Goal: Information Seeking & Learning: Learn about a topic

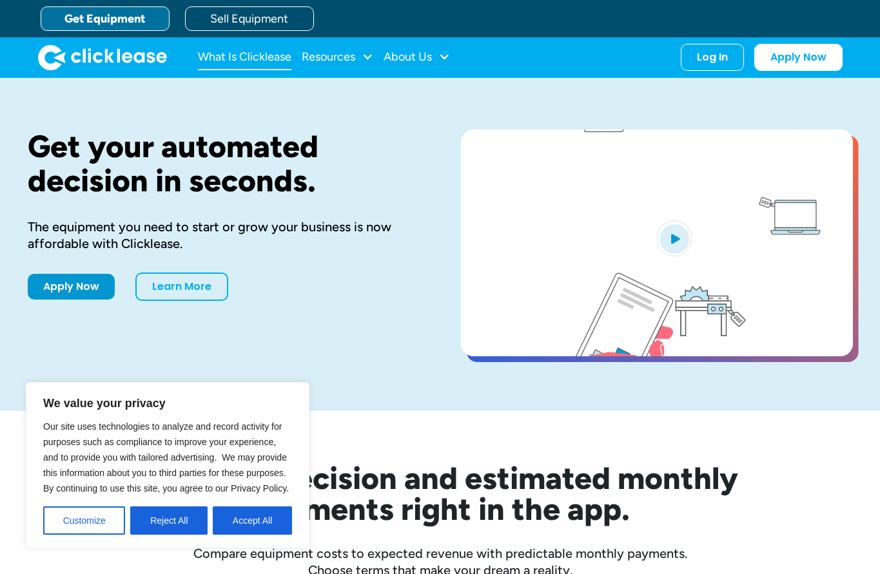
click at [268, 54] on link "What Is Clicklease" at bounding box center [244, 57] width 93 height 26
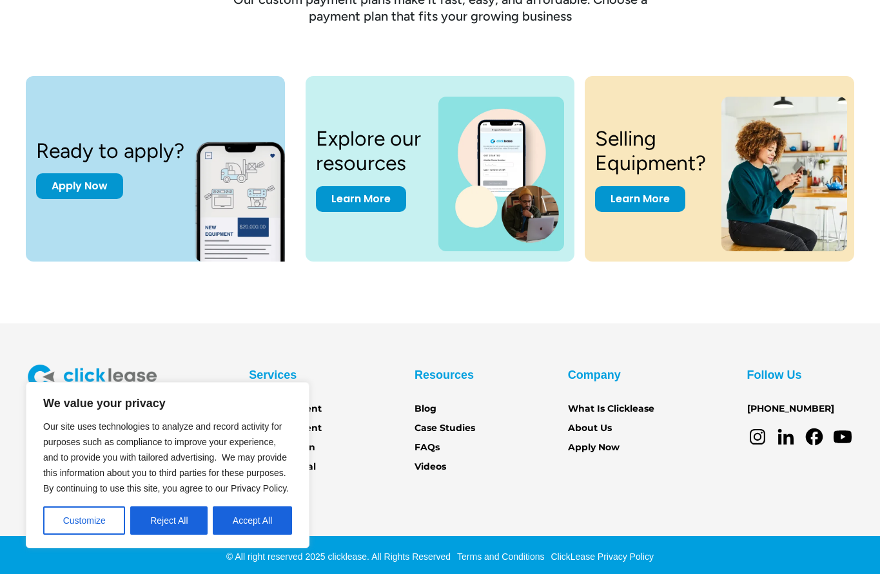
scroll to position [1690, 0]
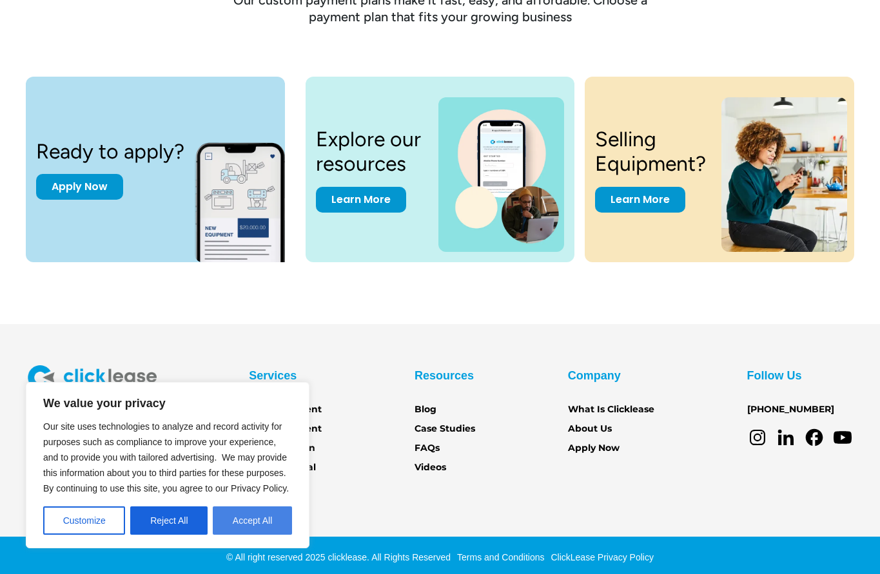
click at [237, 523] on button "Accept All" at bounding box center [252, 521] width 79 height 28
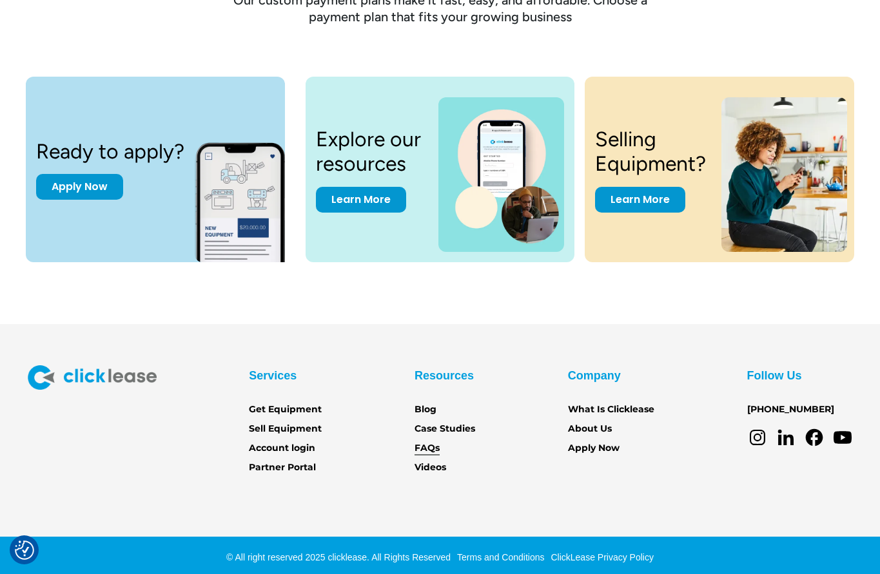
click at [433, 442] on link "FAQs" at bounding box center [427, 449] width 25 height 14
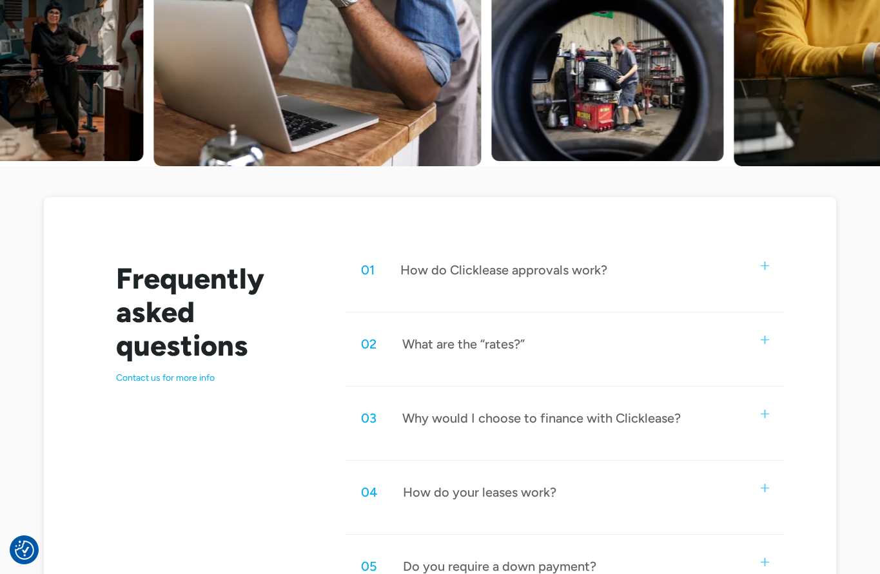
scroll to position [462, 0]
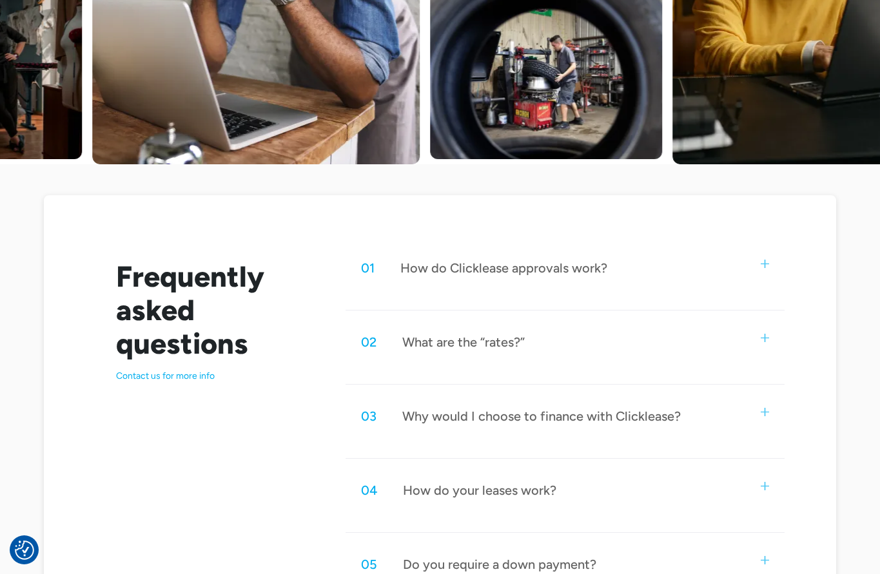
click at [475, 280] on div "01 How do Clicklease approvals work?" at bounding box center [565, 268] width 438 height 43
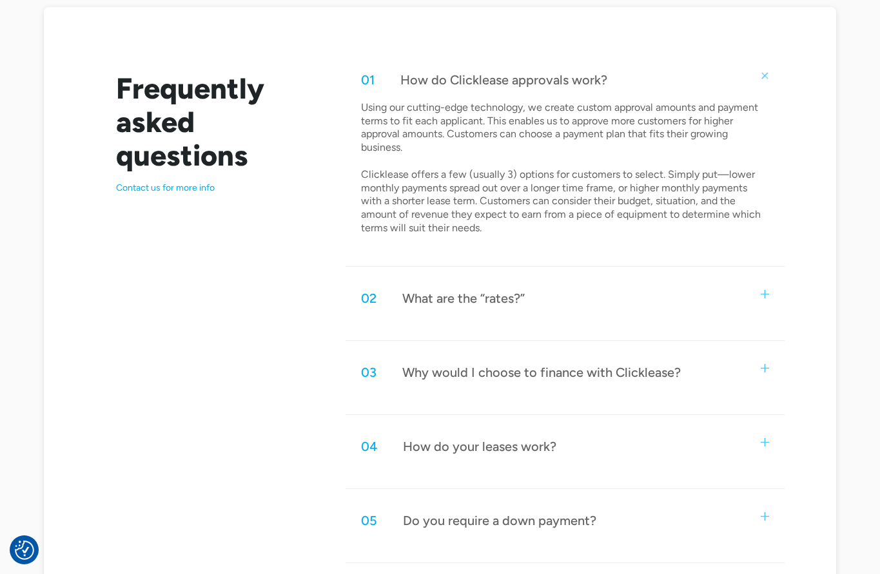
scroll to position [665, 0]
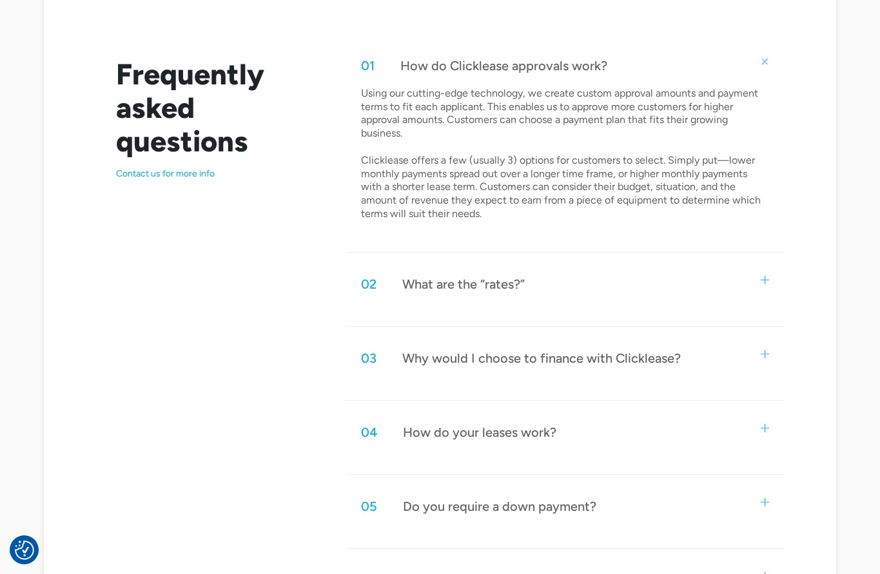
click at [455, 288] on div "02 What are the “rates?”" at bounding box center [565, 284] width 438 height 43
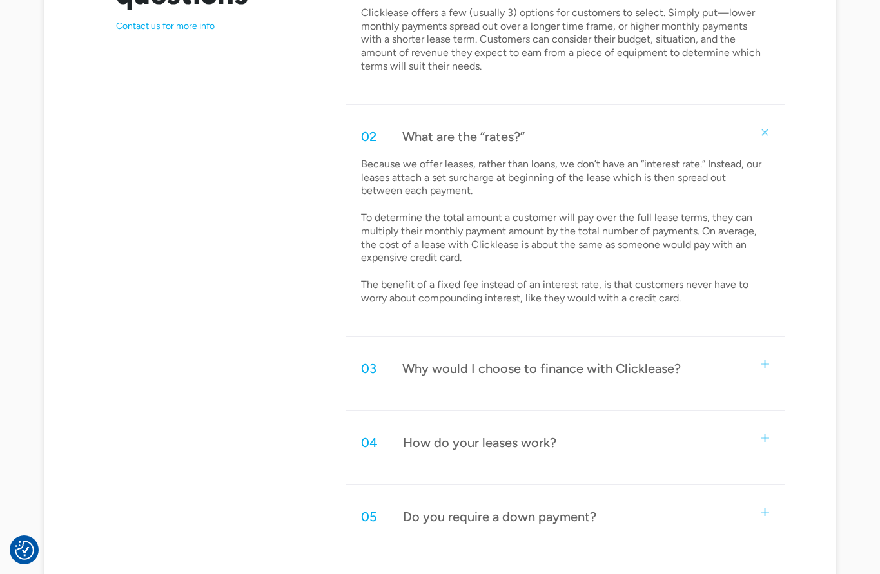
scroll to position [812, 0]
click at [513, 347] on div "03 Why would I choose to finance with Clicklease?" at bounding box center [565, 368] width 438 height 43
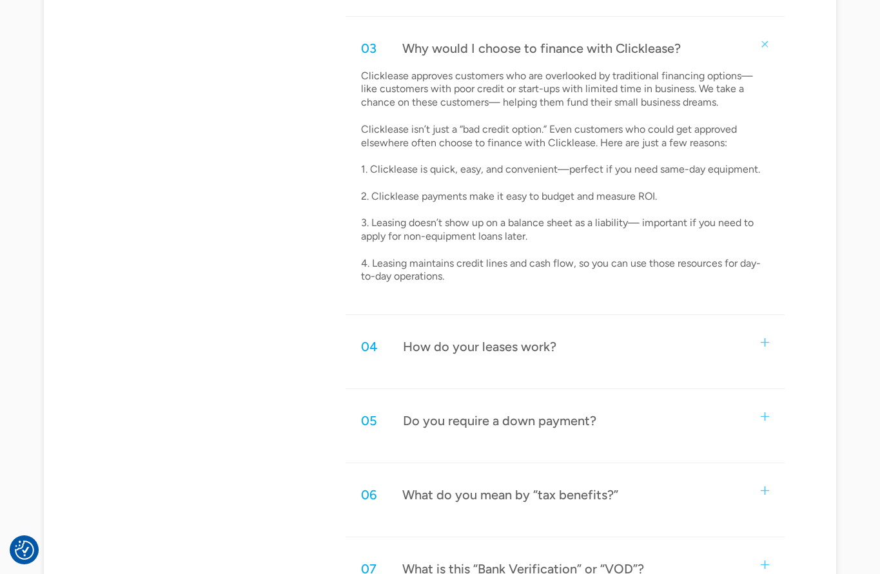
scroll to position [1133, 0]
click at [490, 340] on div "04 How do your leases work?" at bounding box center [565, 347] width 438 height 43
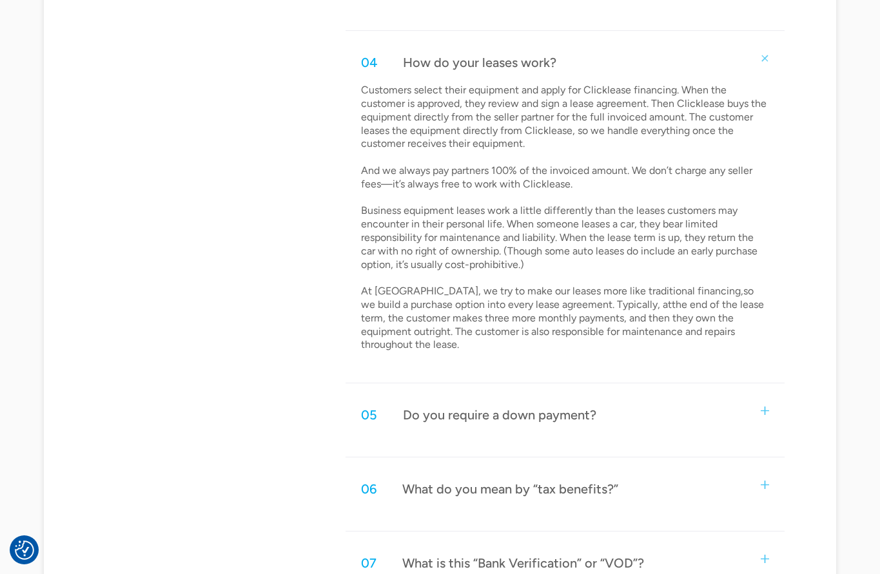
scroll to position [1418, 0]
click at [493, 406] on div "Do you require a down payment?" at bounding box center [499, 414] width 193 height 17
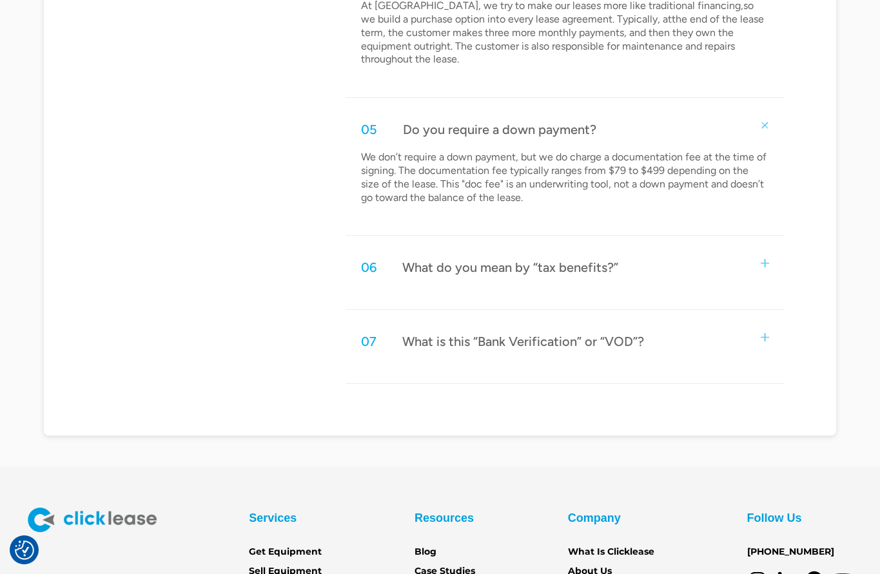
scroll to position [1705, 0]
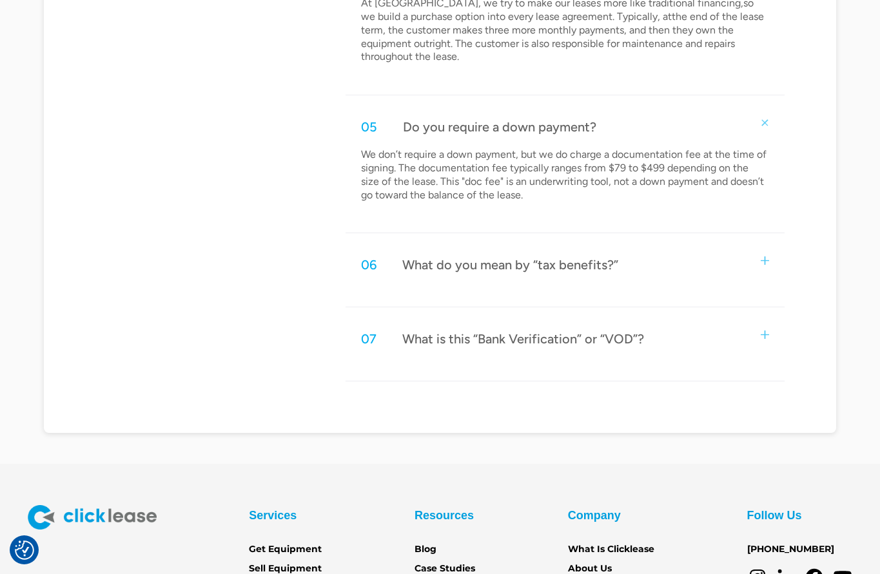
click at [581, 318] on div "07 What is this “Bank Verification” or “VOD”?" at bounding box center [565, 339] width 438 height 43
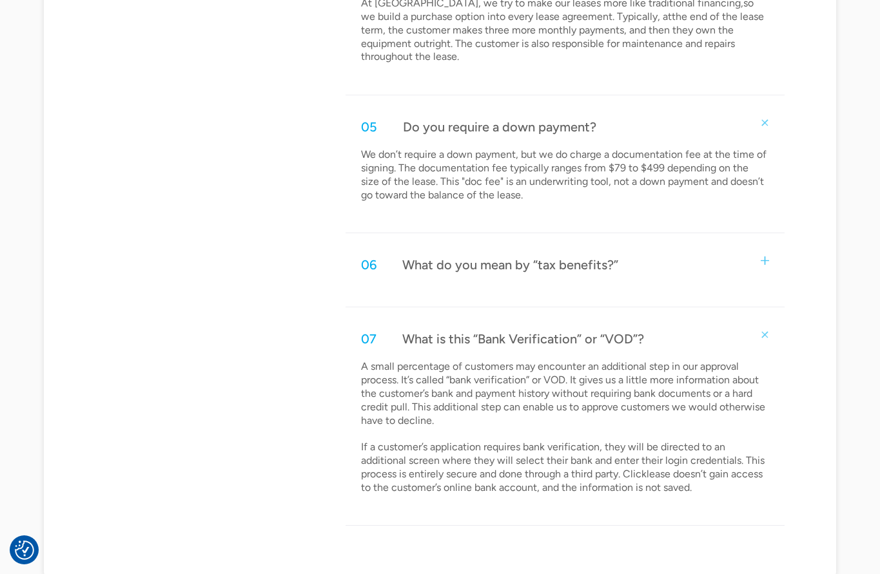
click at [581, 318] on div "07 What is this “Bank Verification” or “VOD”?" at bounding box center [565, 339] width 438 height 43
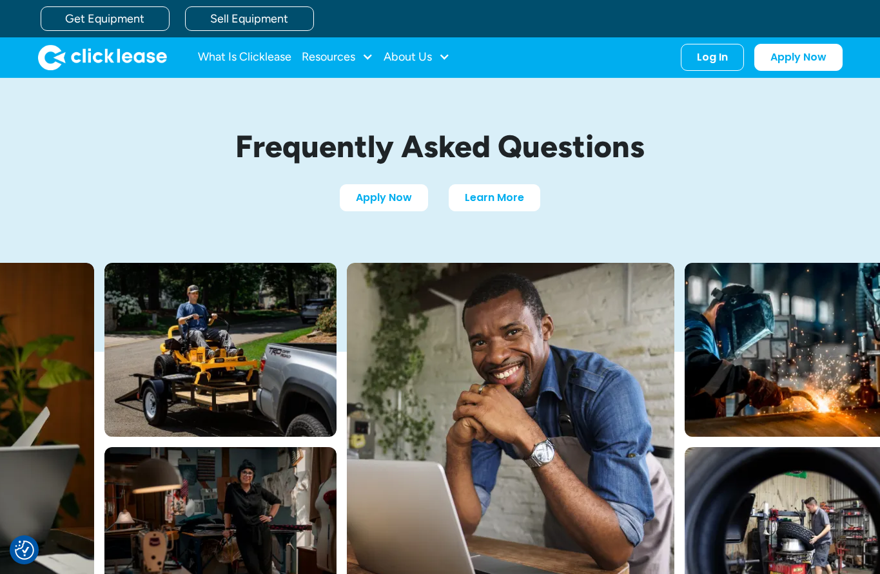
scroll to position [0, 0]
